Goal: Transaction & Acquisition: Book appointment/travel/reservation

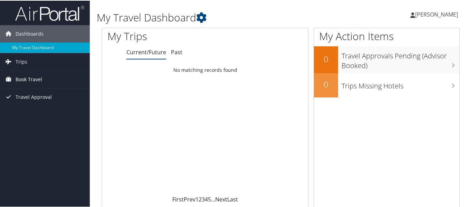
click at [37, 77] on span "Book Travel" at bounding box center [29, 78] width 27 height 17
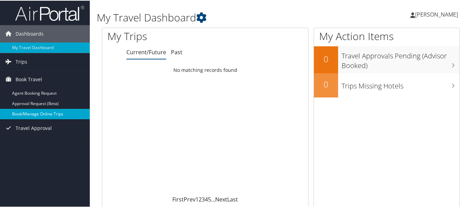
click at [41, 116] on link "Book/Manage Online Trips" at bounding box center [45, 113] width 90 height 10
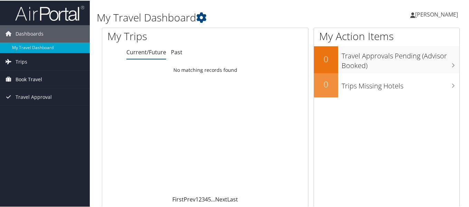
click at [48, 75] on link "Book Travel" at bounding box center [45, 78] width 90 height 17
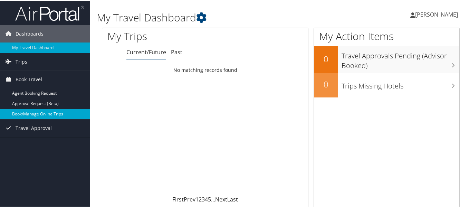
click at [47, 114] on link "Book/Manage Online Trips" at bounding box center [45, 113] width 90 height 10
